Goal: Check status: Check status

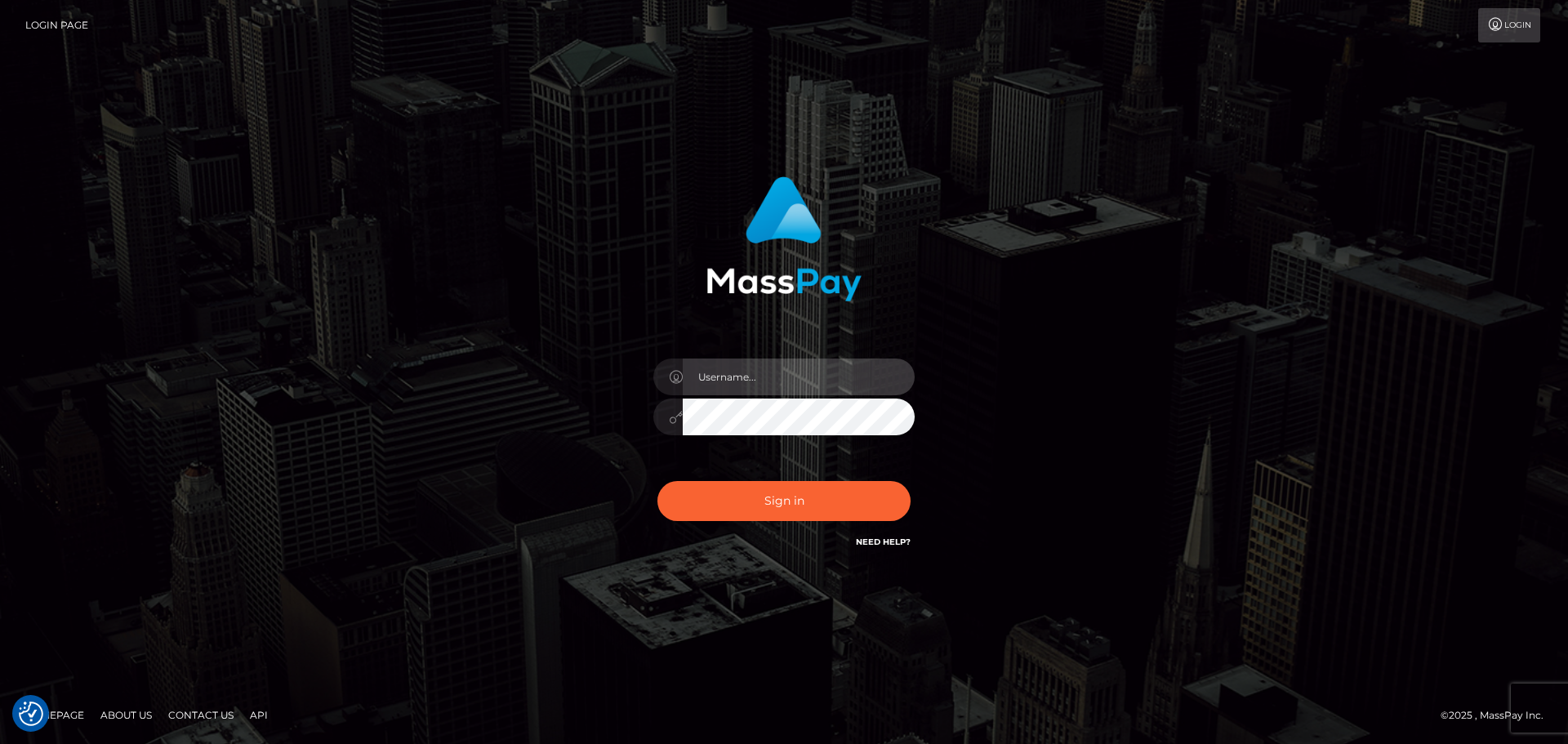
click at [860, 365] on input "text" at bounding box center [798, 377] width 232 height 37
type input "[PERSON_NAME].xcite"
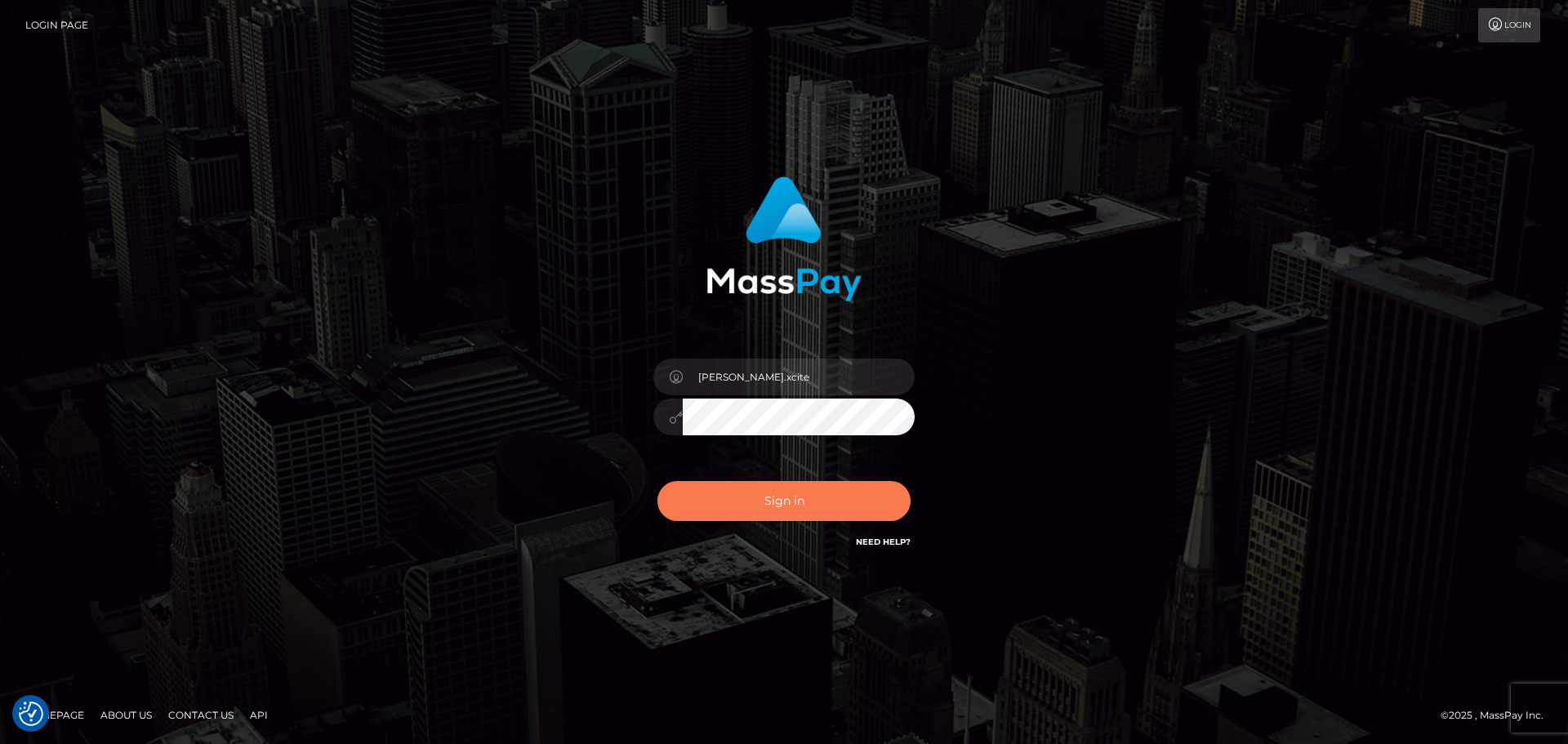
click at [777, 495] on button "Sign in" at bounding box center [784, 502] width 253 height 40
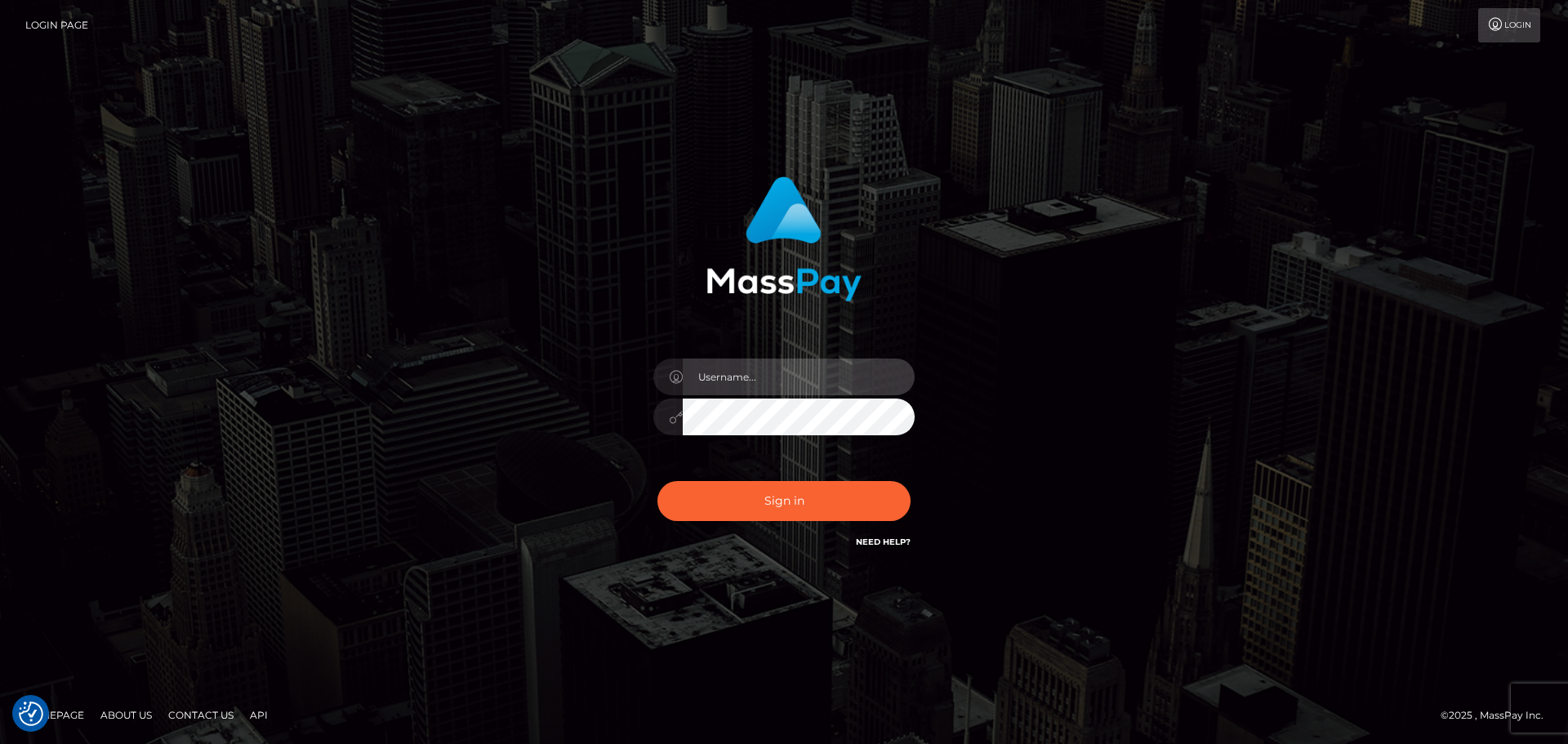
drag, startPoint x: 748, startPoint y: 381, endPoint x: 793, endPoint y: 394, distance: 46.8
click at [750, 381] on input "text" at bounding box center [798, 377] width 232 height 37
type input "Raymundo.xcite"
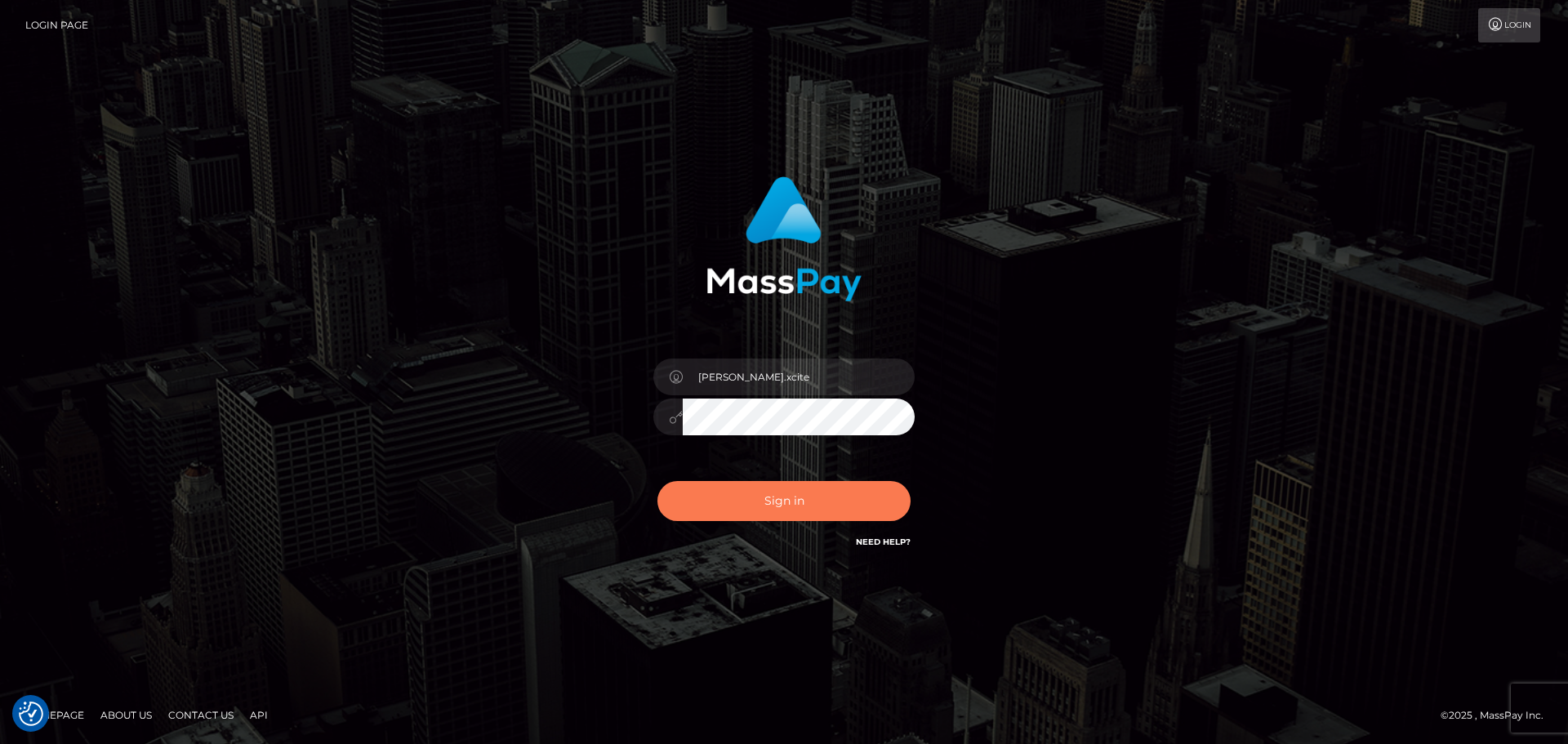
click at [829, 501] on button "Sign in" at bounding box center [784, 502] width 253 height 40
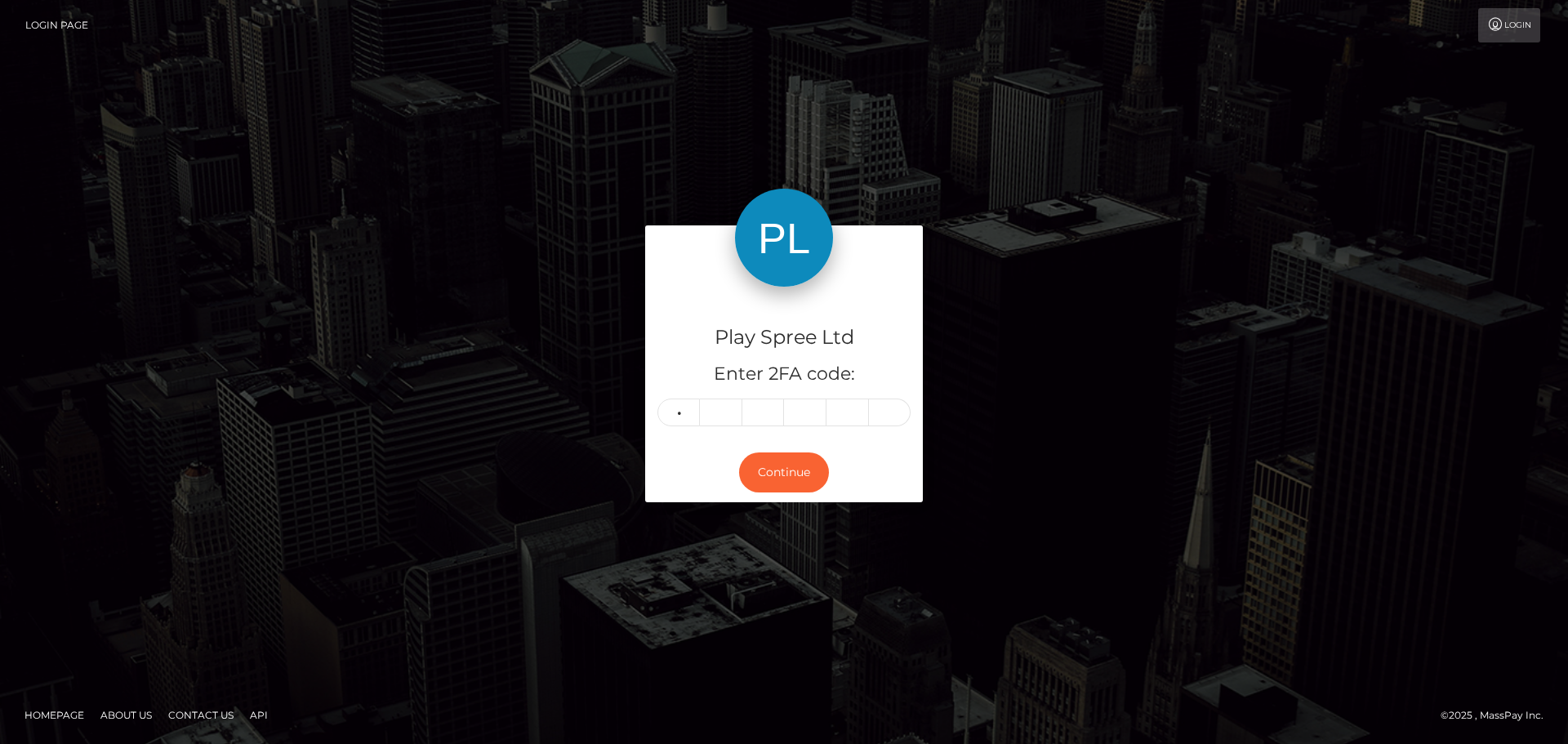
type input "3"
type input "7"
type input "9"
type input "6"
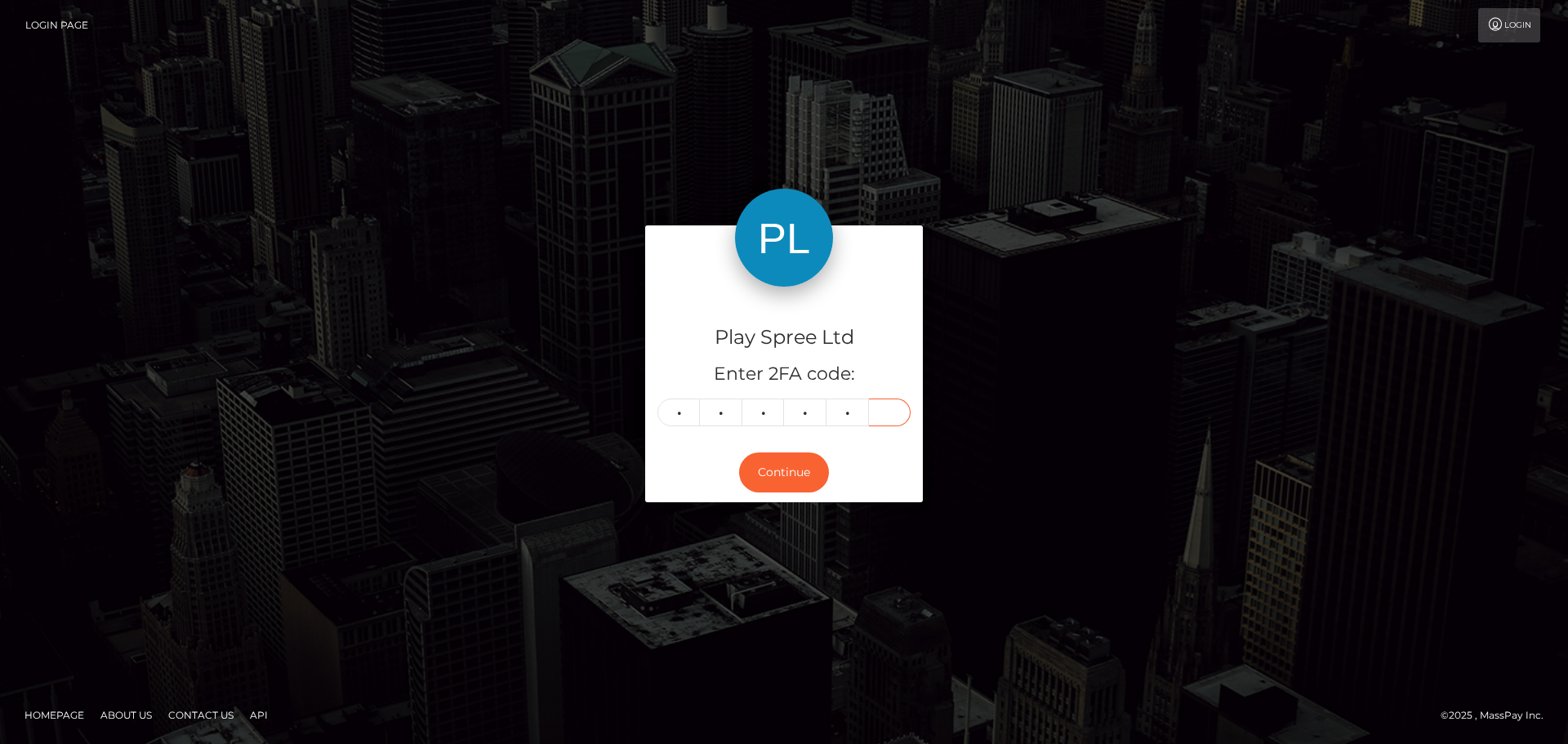
type input "5"
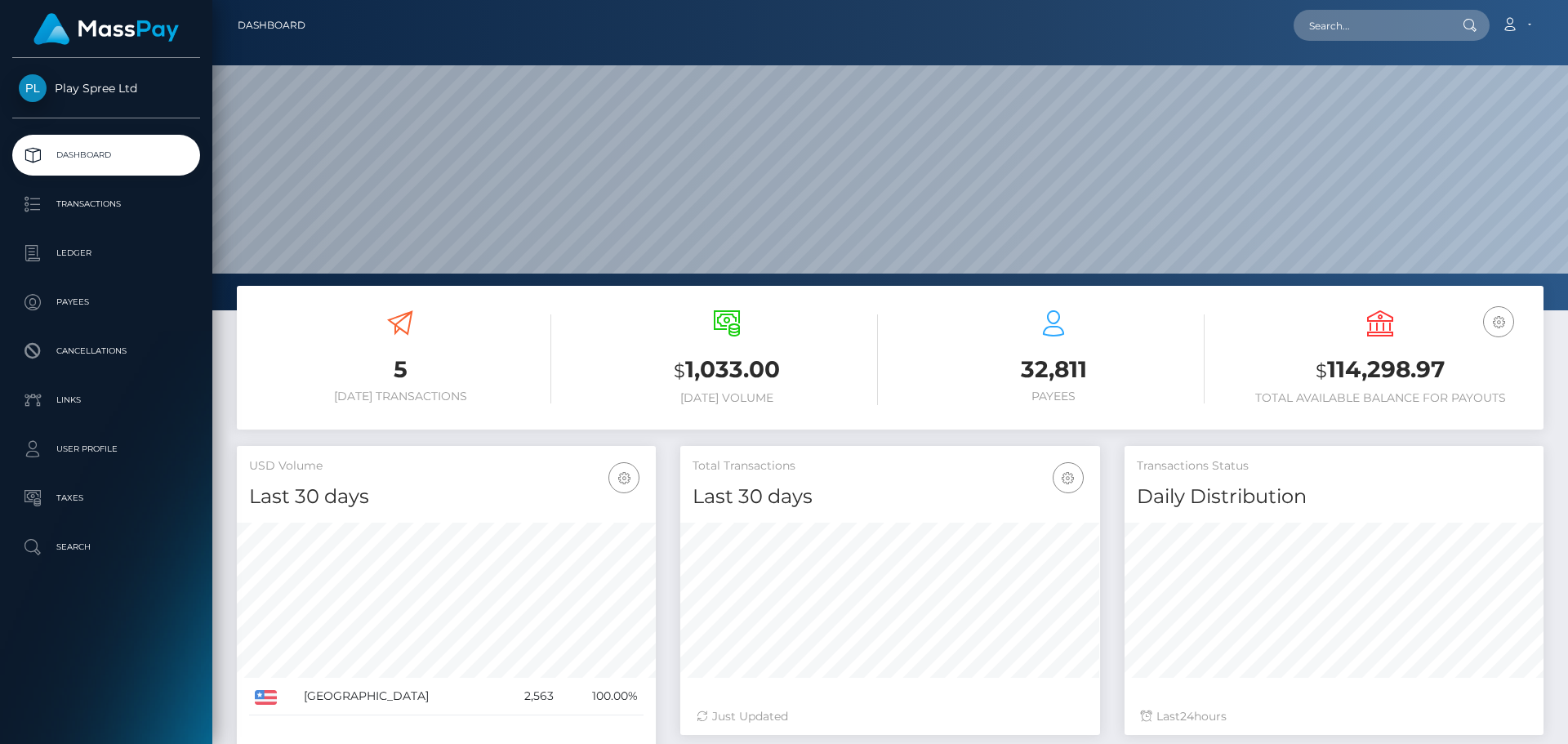
scroll to position [290, 420]
click at [1403, 16] on input "text" at bounding box center [1371, 25] width 154 height 31
paste input "1353813"
click at [1357, 18] on input "1353813" at bounding box center [1371, 25] width 154 height 31
drag, startPoint x: 1366, startPoint y: 18, endPoint x: 1085, endPoint y: 21, distance: 281.0
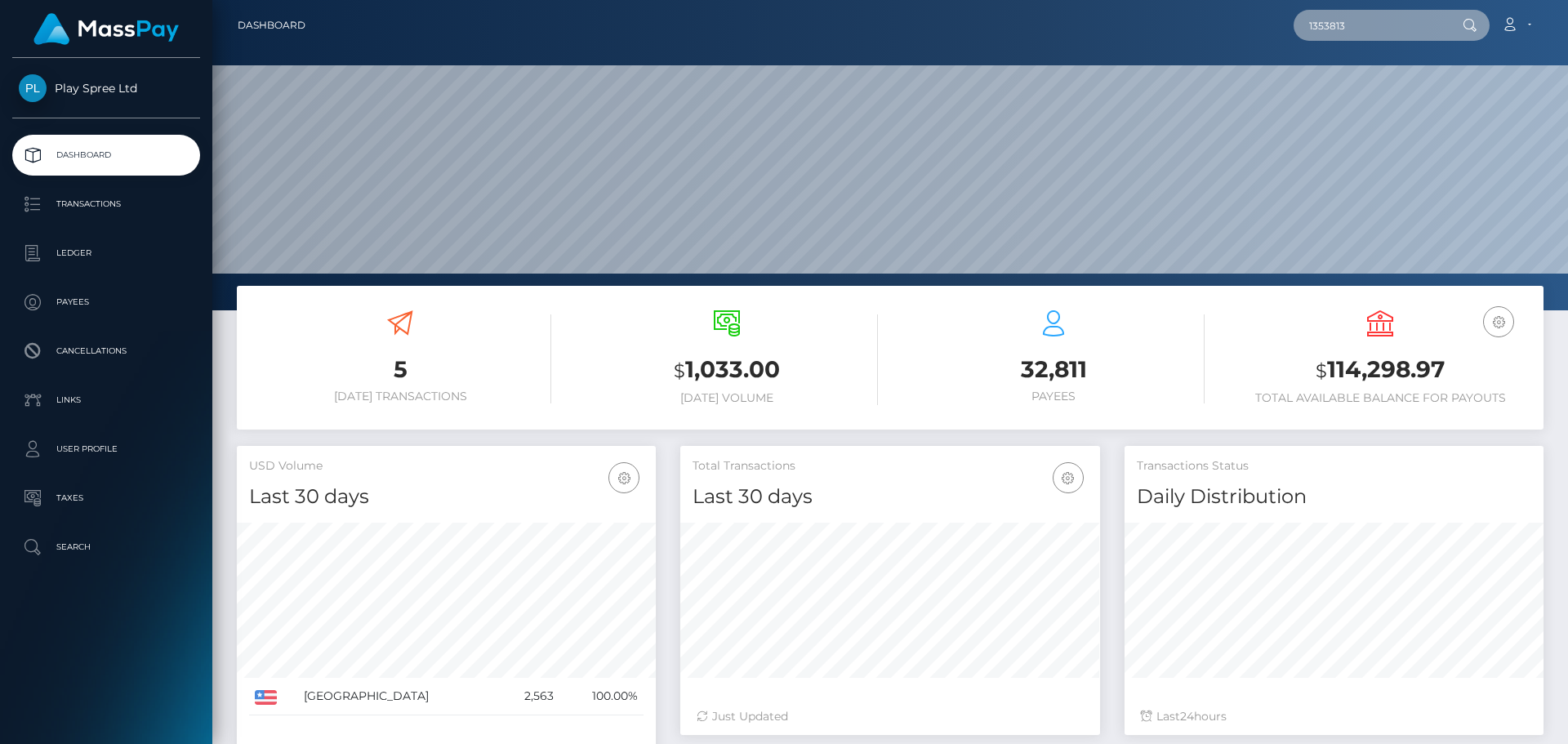
click at [1077, 18] on div "1353813 Loading... Loading... Account Edit Profile Logout" at bounding box center [931, 25] width 1224 height 34
drag, startPoint x: 1358, startPoint y: 27, endPoint x: 1163, endPoint y: 14, distance: 195.4
click at [1163, 14] on div "1353813 Loading... Loading... Account Edit Profile Logout" at bounding box center [931, 25] width 1224 height 34
paste input "324015"
type input "324015"
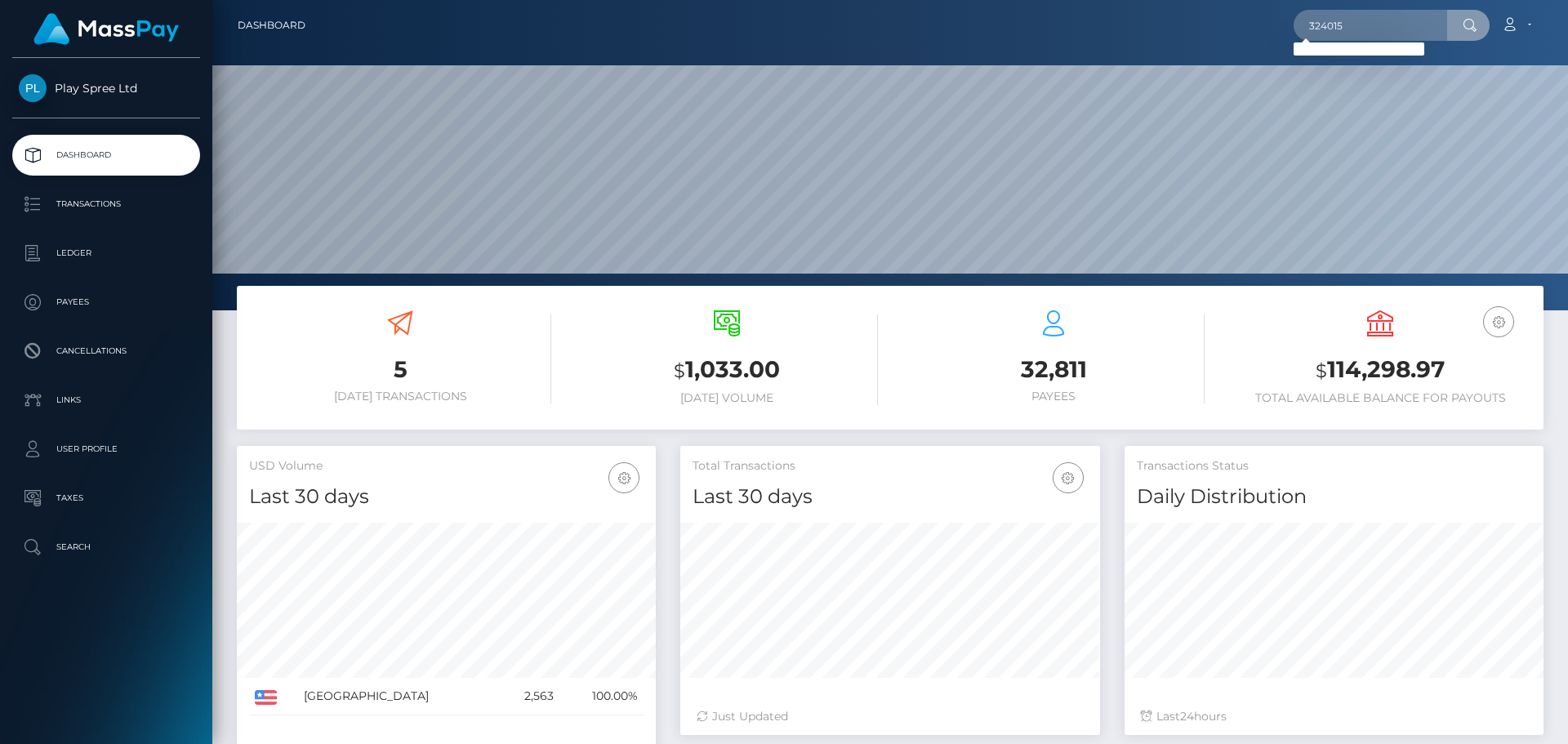
click at [144, 163] on p "Dashboard" at bounding box center [106, 155] width 174 height 25
drag, startPoint x: 1302, startPoint y: 29, endPoint x: 1204, endPoint y: 20, distance: 98.4
click at [1204, 20] on div "324015 Loading... Loading... Account Edit Profile Logout" at bounding box center [931, 25] width 1224 height 34
